Goal: Task Accomplishment & Management: Use online tool/utility

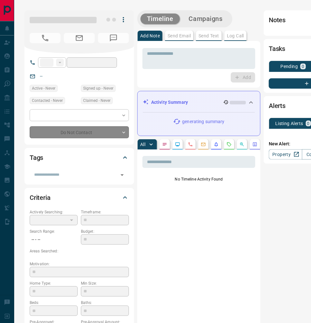
type input "**"
type input "**********"
type input "*******"
type input "*"
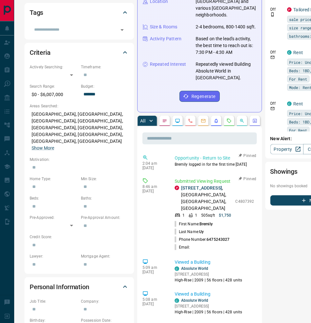
scroll to position [146, 0]
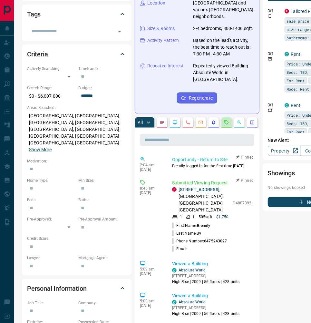
click at [232, 119] on button "button" at bounding box center [227, 122] width 10 height 10
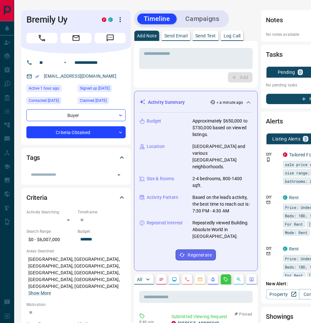
scroll to position [0, 3]
click at [229, 37] on p "Log Call" at bounding box center [232, 36] width 17 height 5
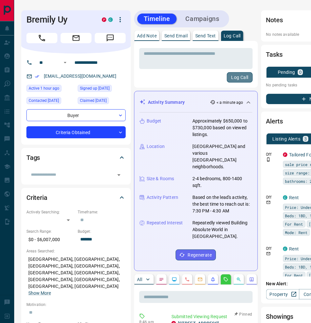
click at [245, 78] on button "Log Call" at bounding box center [239, 77] width 25 height 10
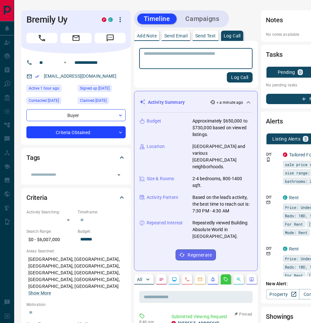
scroll to position [0, 5]
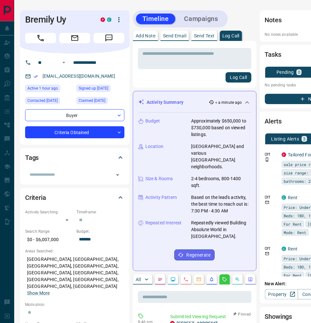
click at [94, 78] on div "[EMAIL_ADDRESS][DOMAIN_NAME]" at bounding box center [74, 76] width 99 height 11
drag, startPoint x: 94, startPoint y: 78, endPoint x: 43, endPoint y: 77, distance: 51.3
click at [41, 77] on div "[EMAIL_ADDRESS][DOMAIN_NAME]" at bounding box center [74, 76] width 99 height 11
click at [44, 77] on link "[EMAIL_ADDRESS][DOMAIN_NAME]" at bounding box center [79, 76] width 73 height 5
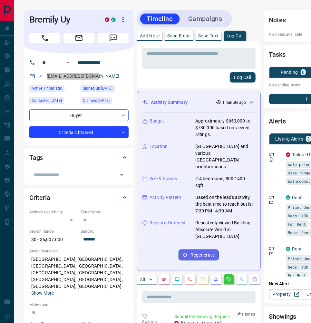
scroll to position [0, 0]
click at [120, 76] on div "[EMAIL_ADDRESS][DOMAIN_NAME]" at bounding box center [78, 76] width 99 height 11
drag, startPoint x: 73, startPoint y: 21, endPoint x: 28, endPoint y: 18, distance: 45.2
click at [27, 18] on div "Bremily Uy P C" at bounding box center [79, 31] width 110 height 43
click at [38, 20] on h1 "Bremily Uy" at bounding box center [62, 20] width 66 height 10
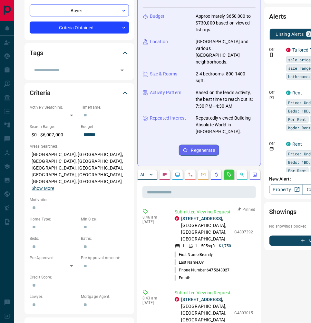
scroll to position [105, 0]
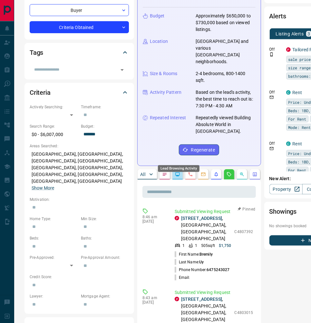
click at [180, 173] on icon "Lead Browsing Activity" at bounding box center [178, 175] width 4 height 4
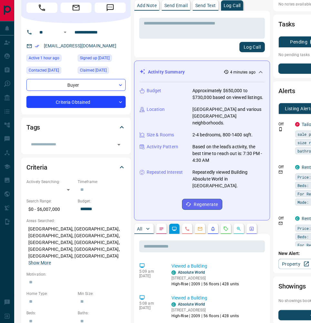
scroll to position [30, 0]
